Goal: Find specific page/section: Find specific page/section

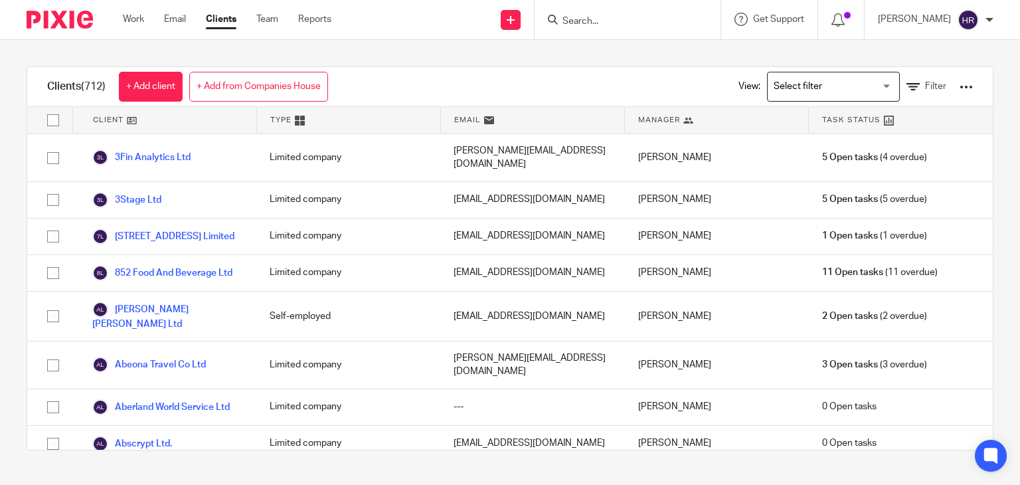
click at [592, 21] on input "Search" at bounding box center [621, 22] width 120 height 12
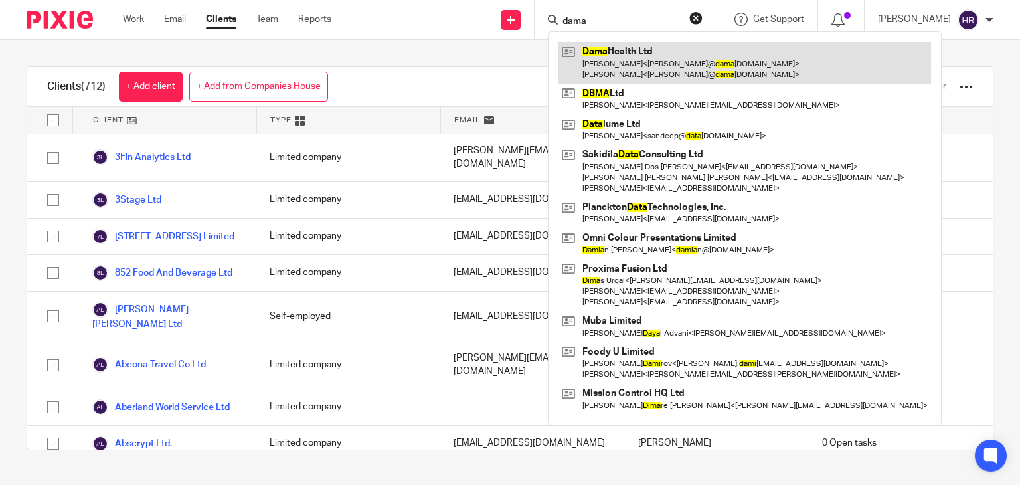
type input "dama"
click at [589, 51] on link at bounding box center [745, 62] width 373 height 41
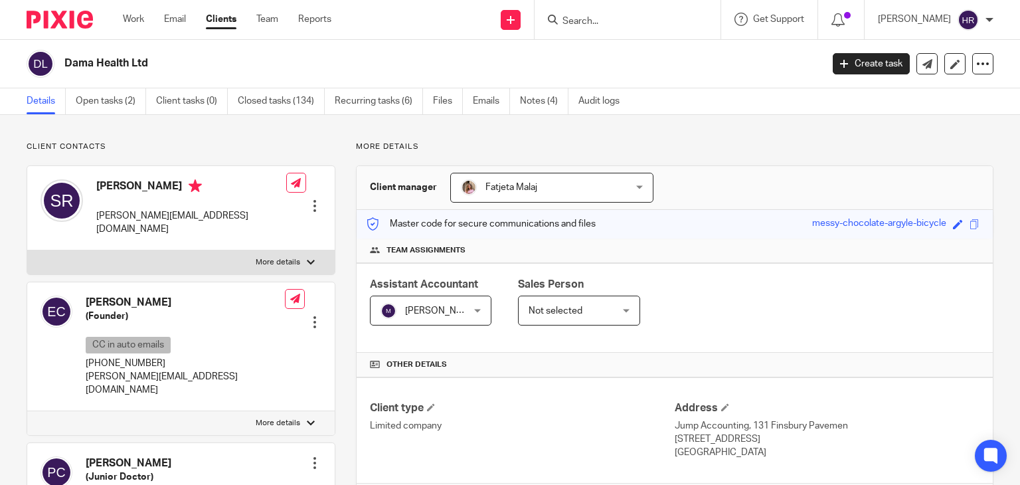
click at [956, 222] on div "Save messy-chocolate-argyle-bicycle" at bounding box center [897, 224] width 171 height 15
click at [970, 223] on span at bounding box center [975, 224] width 10 height 10
click at [629, 19] on input "Search" at bounding box center [621, 22] width 120 height 12
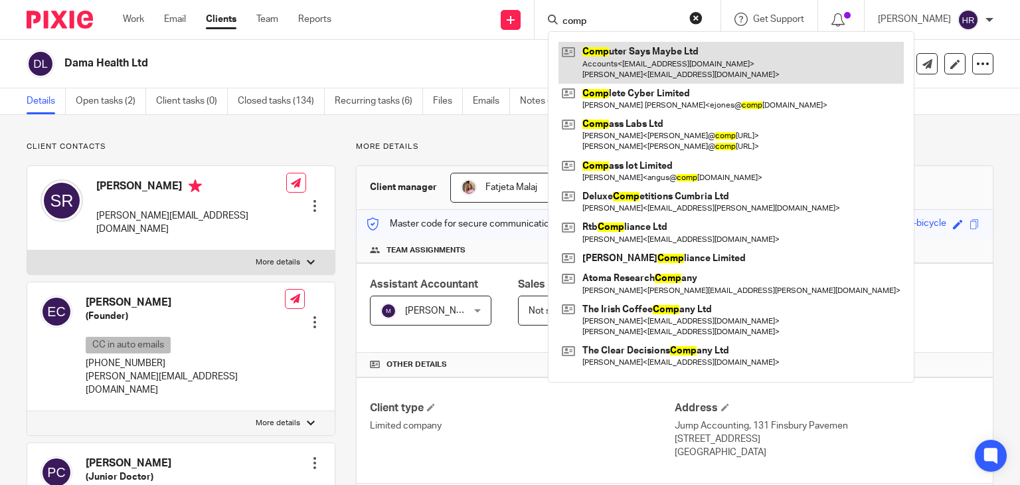
type input "comp"
click at [620, 55] on link at bounding box center [731, 62] width 345 height 41
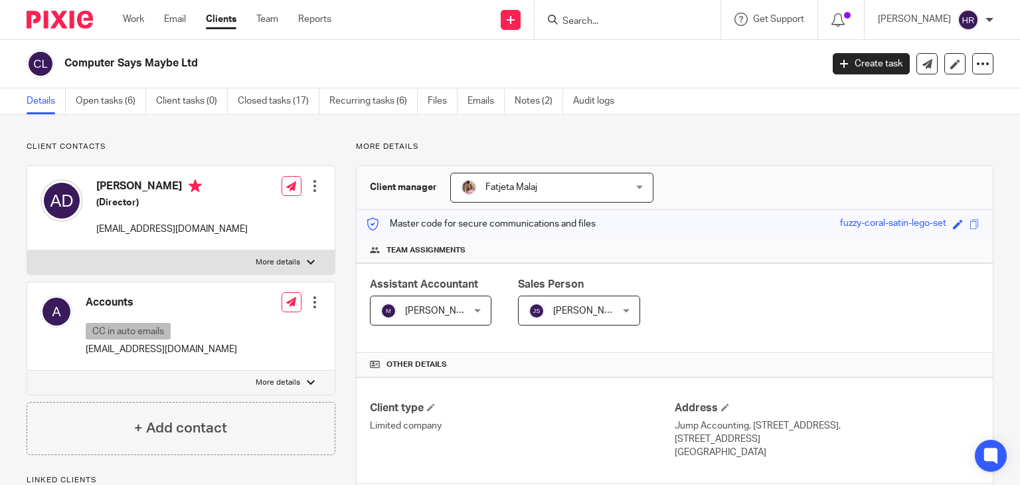
click at [970, 224] on span at bounding box center [975, 224] width 10 height 10
click at [628, 25] on input "Search" at bounding box center [621, 22] width 120 height 12
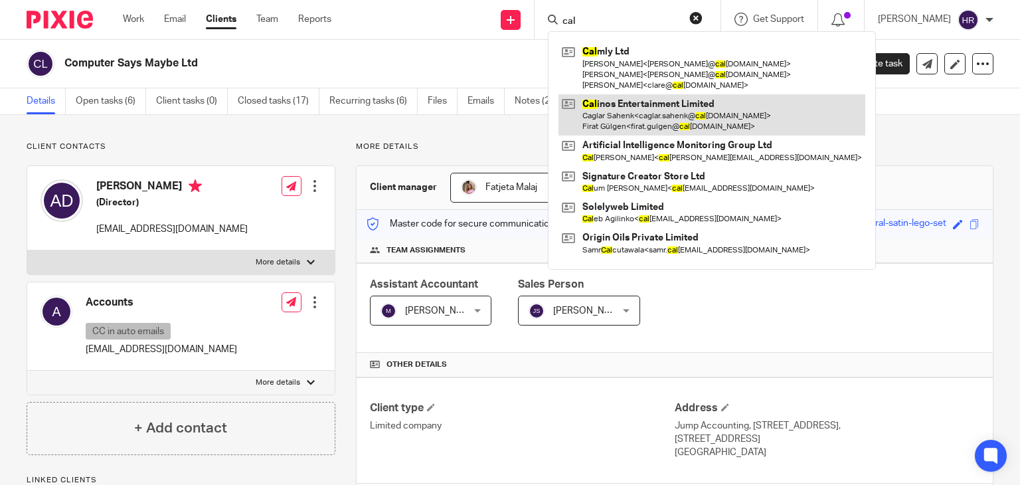
type input "cal"
click at [634, 105] on link at bounding box center [712, 114] width 307 height 41
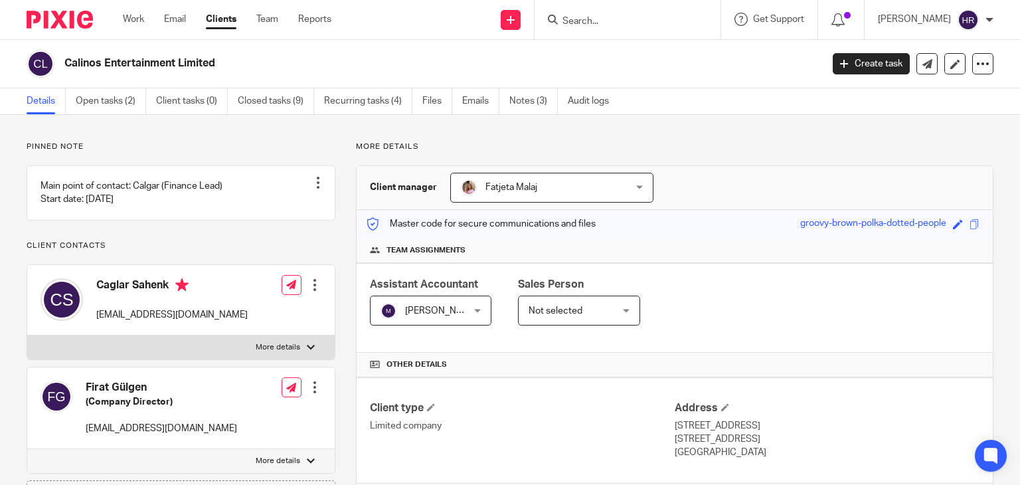
click at [582, 23] on input "Search" at bounding box center [621, 22] width 120 height 12
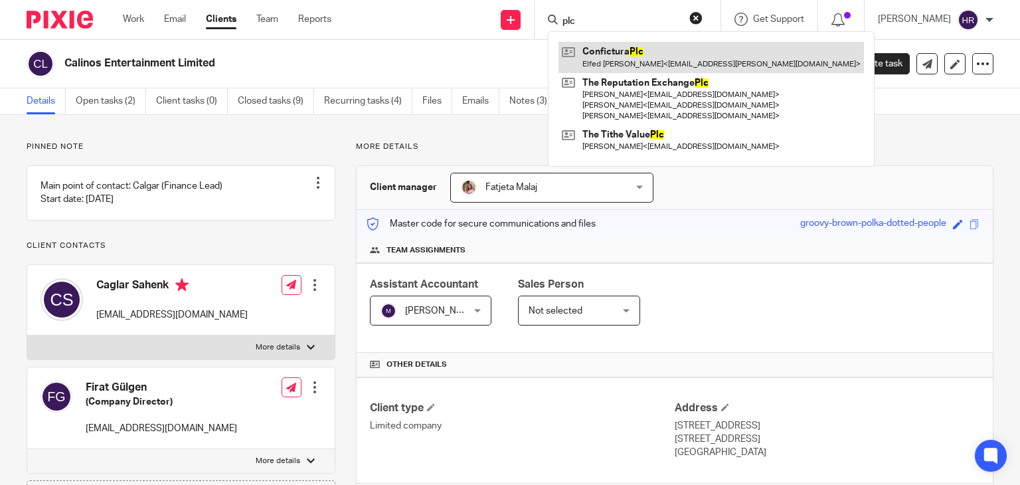
type input "plc"
click at [616, 72] on link at bounding box center [711, 57] width 305 height 31
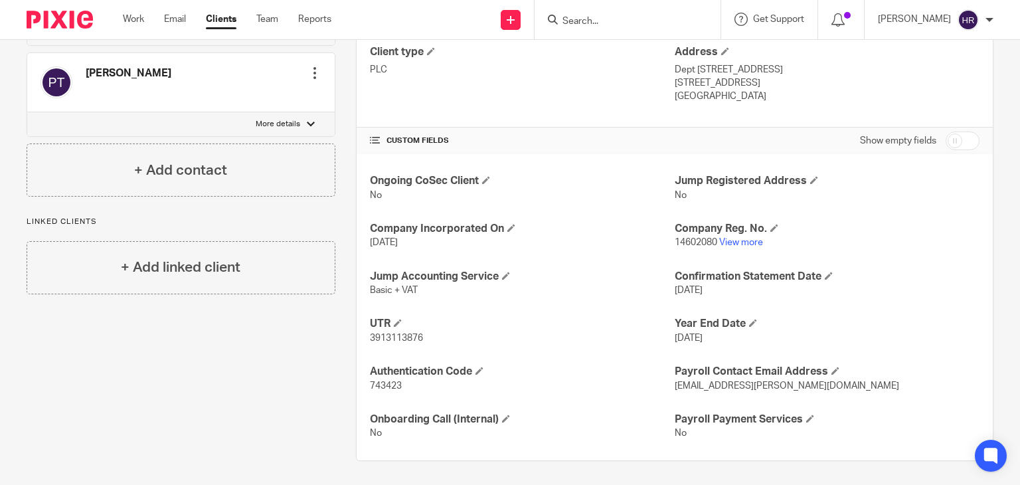
scroll to position [357, 0]
click at [742, 240] on link "View more" at bounding box center [741, 240] width 44 height 9
click at [610, 19] on input "Search" at bounding box center [621, 22] width 120 height 12
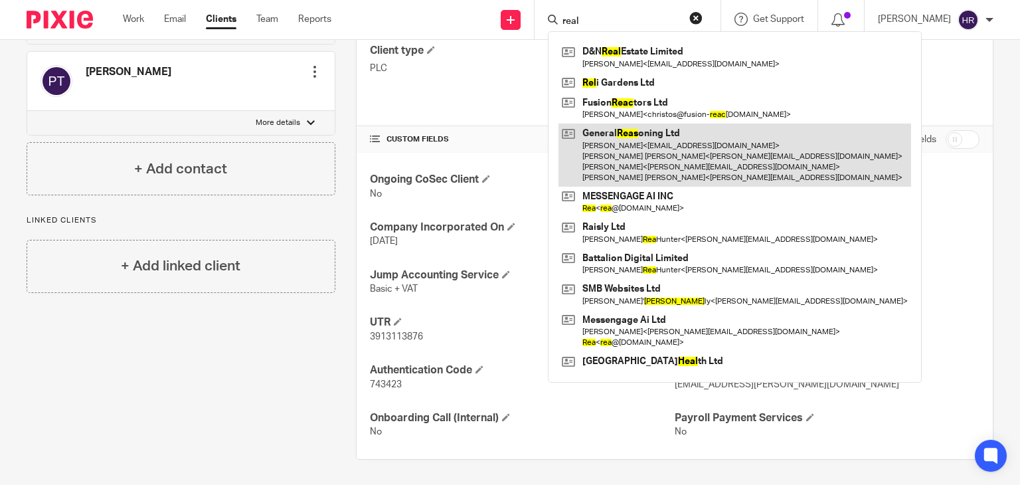
type input "real"
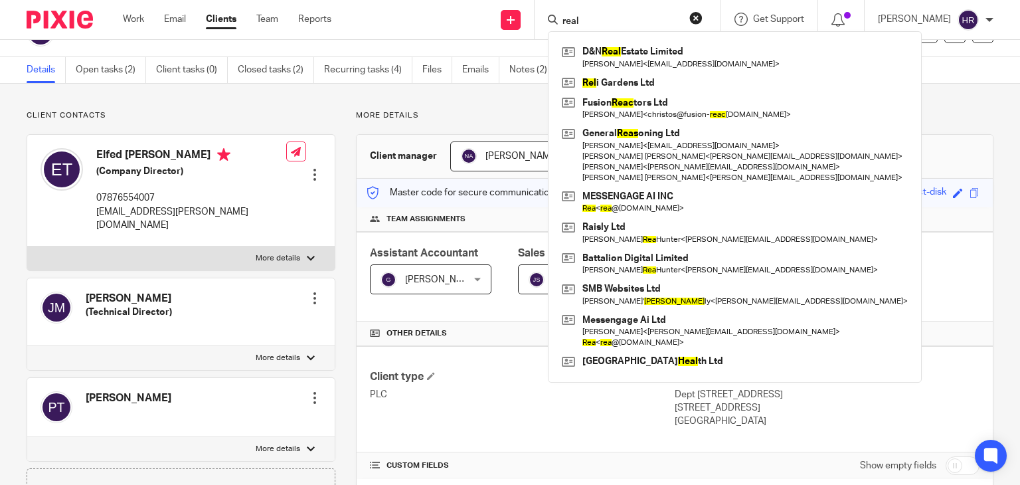
scroll to position [0, 0]
